Goal: Task Accomplishment & Management: Use online tool/utility

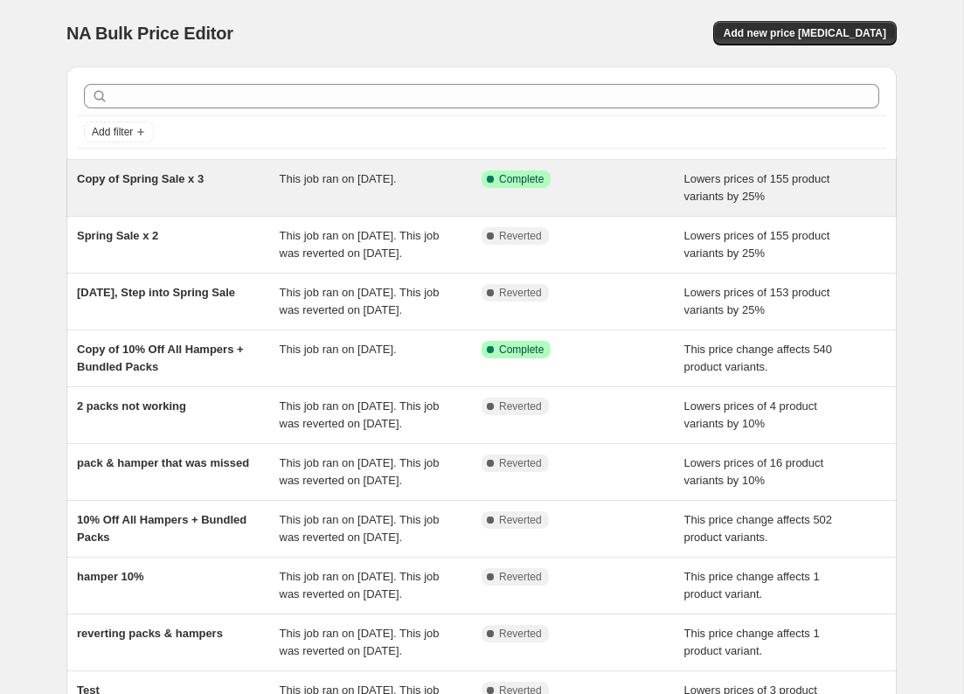
click at [168, 197] on div "Copy of Spring Sale x 3" at bounding box center [178, 187] width 203 height 35
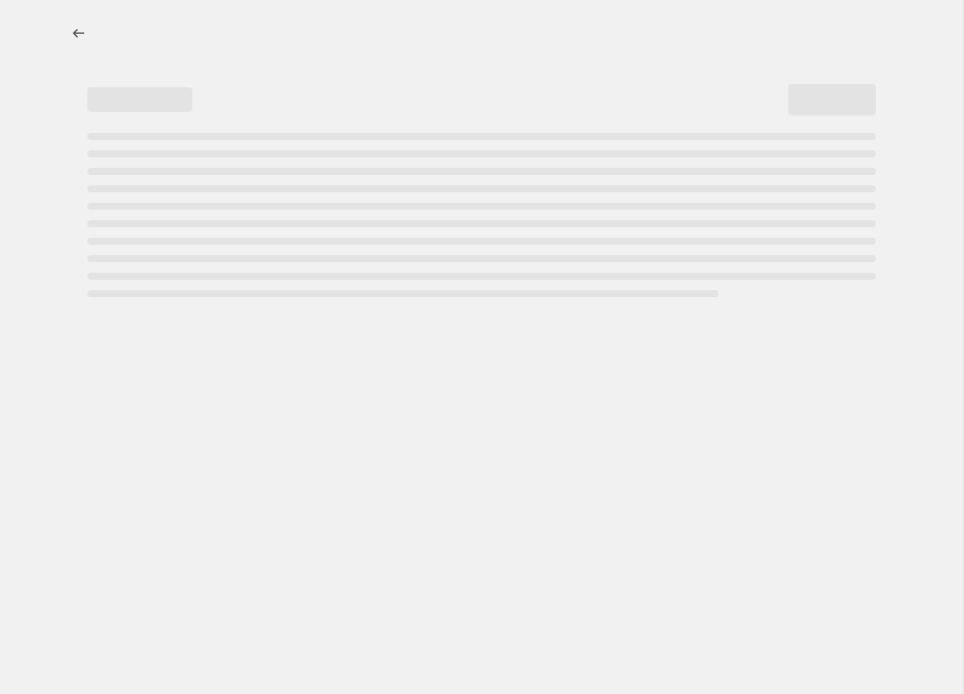
select select "percentage"
select select "collection"
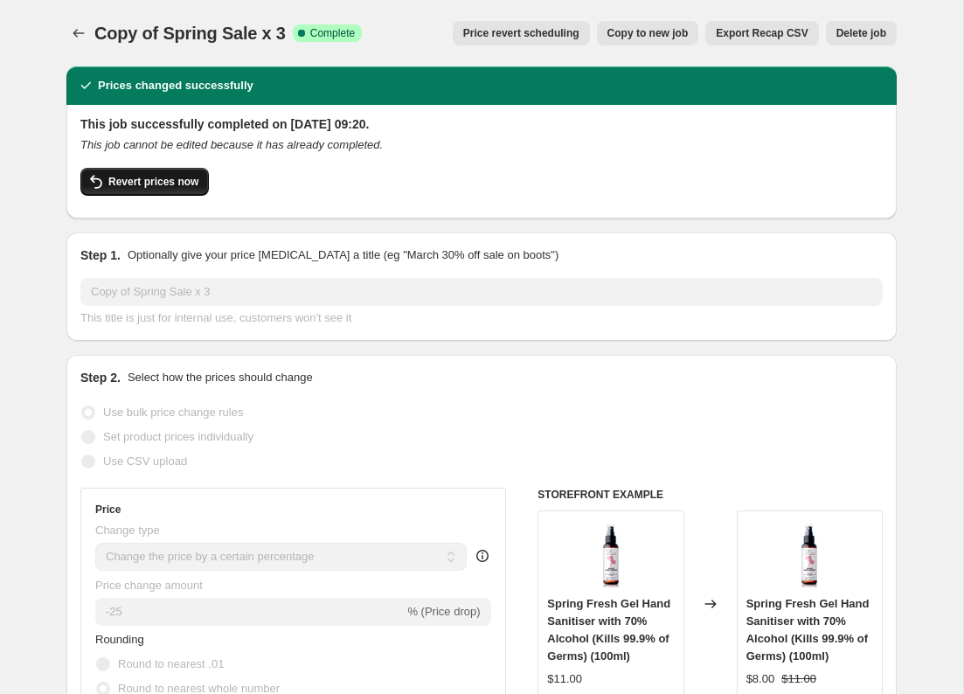
click at [165, 183] on span "Revert prices now" at bounding box center [153, 182] width 90 height 14
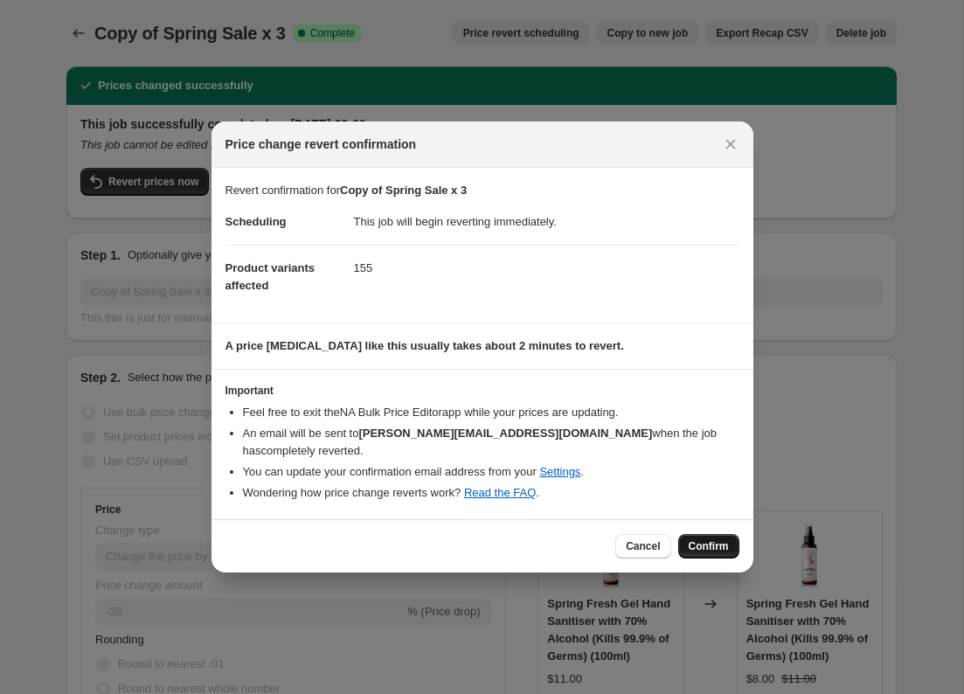
click at [716, 544] on span "Confirm" at bounding box center [709, 546] width 40 height 14
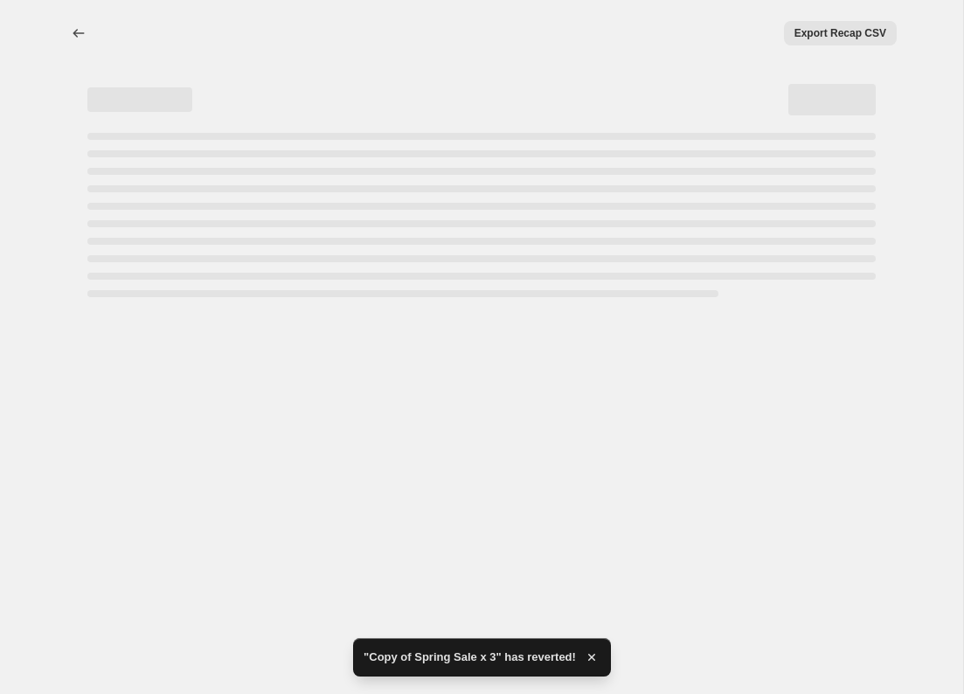
select select "percentage"
select select "collection"
